Goal: Task Accomplishment & Management: Manage account settings

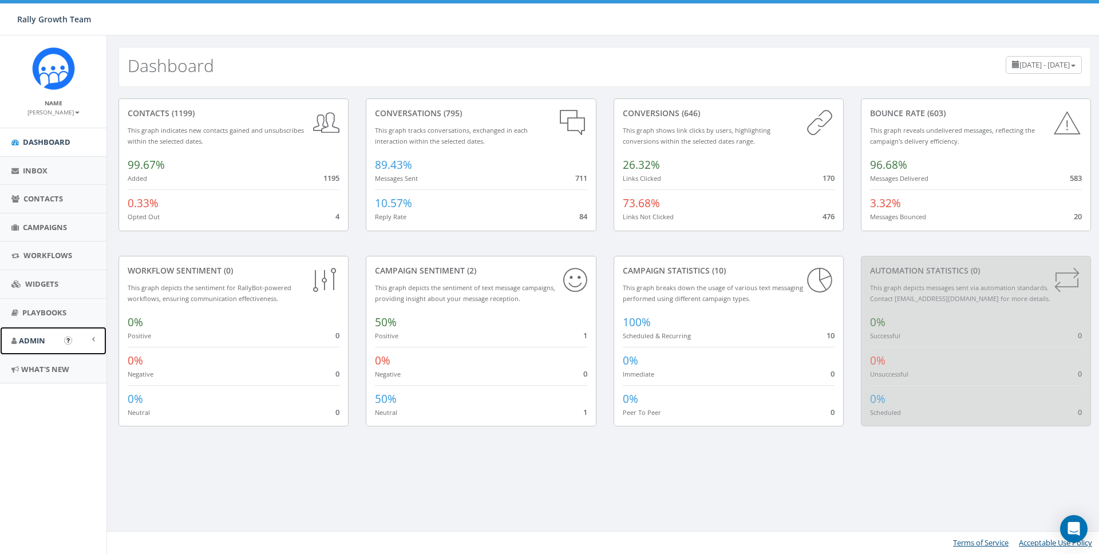
click at [32, 336] on span "Admin" at bounding box center [32, 341] width 26 height 10
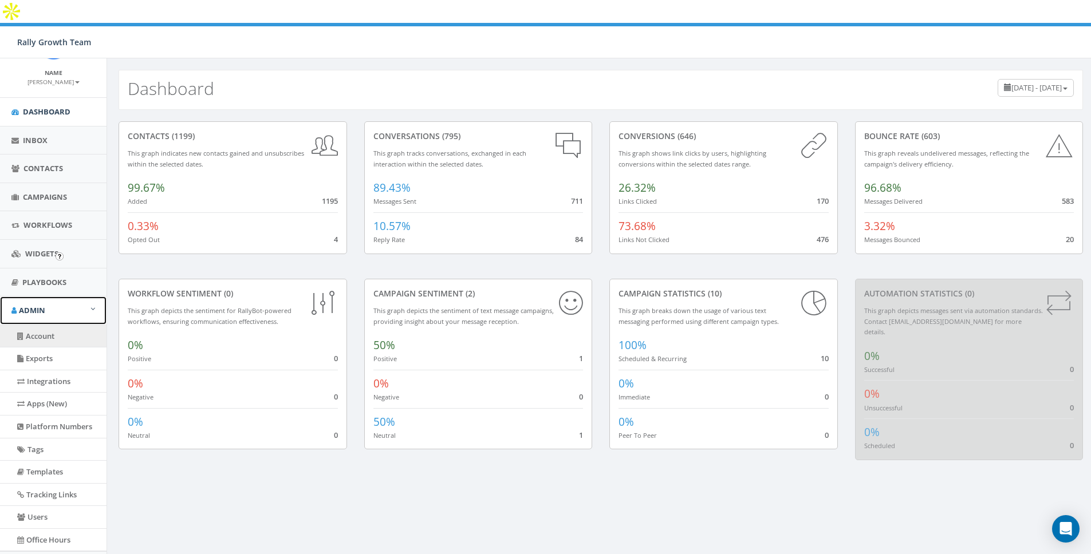
scroll to position [89, 0]
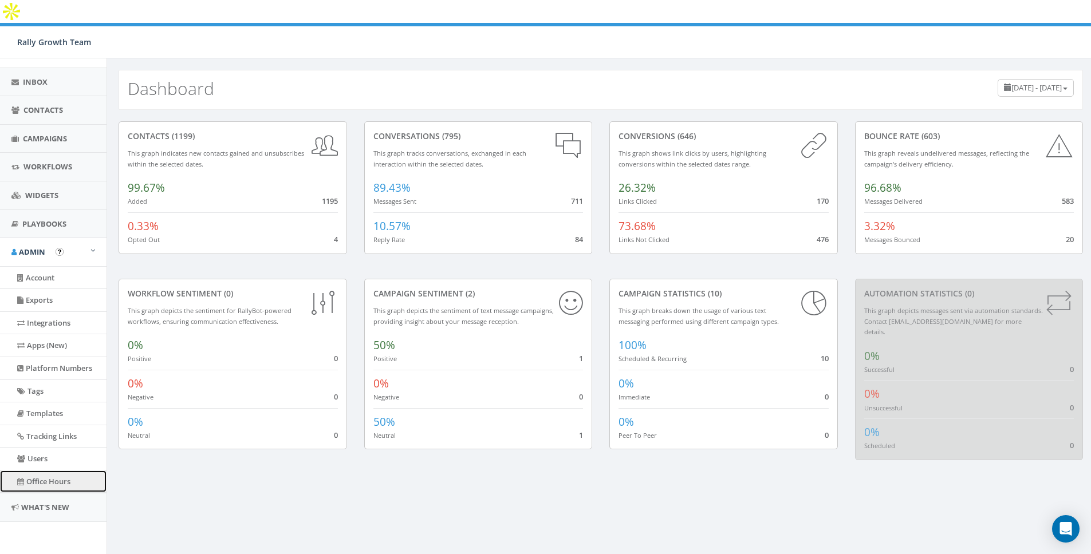
click at [45, 476] on link "Office Hours" at bounding box center [53, 482] width 107 height 22
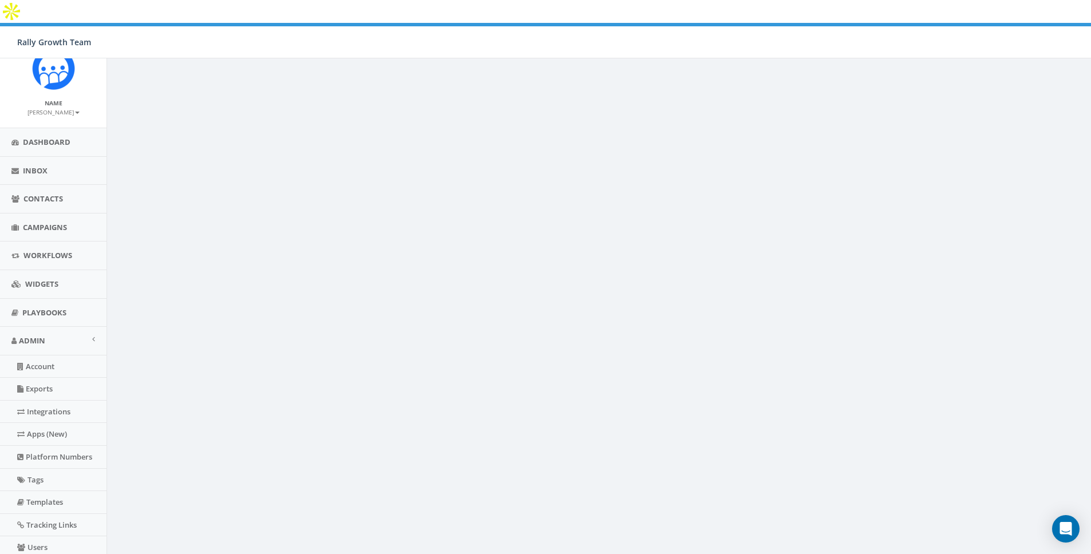
click at [54, 109] on small "[PERSON_NAME]" at bounding box center [53, 112] width 52 height 8
click at [46, 137] on link "Sign Out" at bounding box center [57, 144] width 90 height 14
